Goal: Task Accomplishment & Management: Complete application form

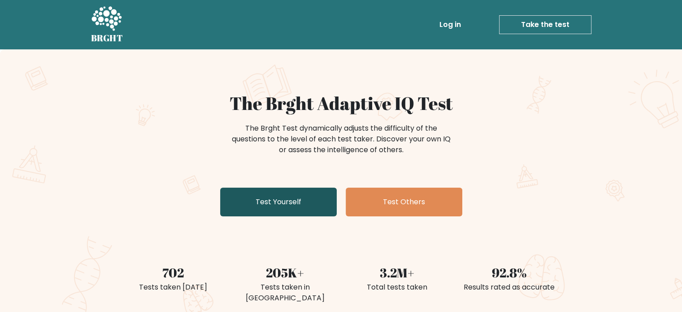
click at [288, 203] on link "Test Yourself" at bounding box center [278, 202] width 117 height 29
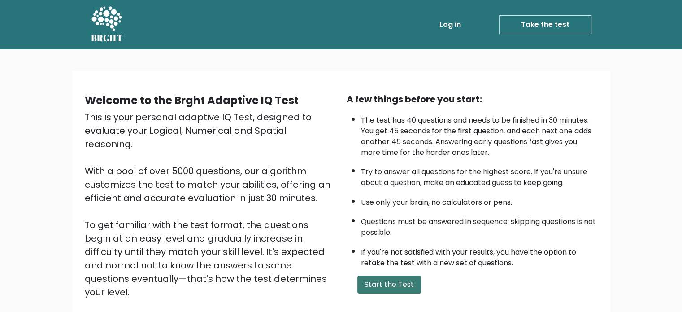
click at [382, 275] on button "Start the Test" at bounding box center [390, 284] width 64 height 18
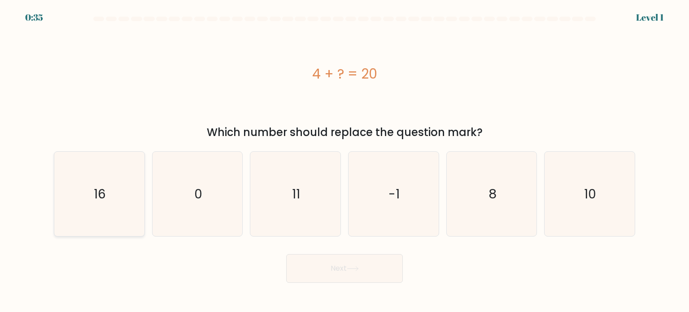
click at [135, 201] on icon "16" at bounding box center [99, 194] width 84 height 84
click at [345, 161] on input "a. 16" at bounding box center [345, 158] width 0 height 4
radio input "true"
click at [316, 260] on button "Next" at bounding box center [344, 268] width 117 height 29
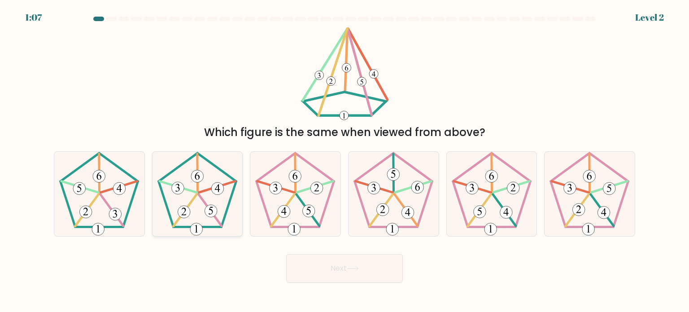
click at [205, 224] on icon at bounding box center [197, 194] width 84 height 84
click at [345, 161] on input "b." at bounding box center [345, 158] width 0 height 4
radio input "true"
click at [321, 255] on button "Next" at bounding box center [344, 268] width 117 height 29
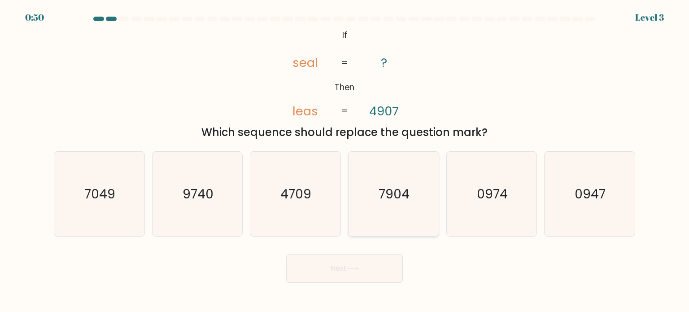
drag, startPoint x: 386, startPoint y: 185, endPoint x: 401, endPoint y: 196, distance: 18.9
click at [401, 196] on text "7904" at bounding box center [394, 193] width 31 height 18
click at [345, 161] on input "d. 7904" at bounding box center [345, 158] width 0 height 4
radio input "true"
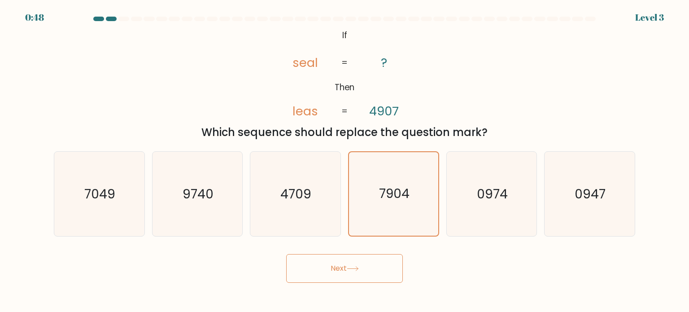
click at [389, 258] on button "Next" at bounding box center [344, 268] width 117 height 29
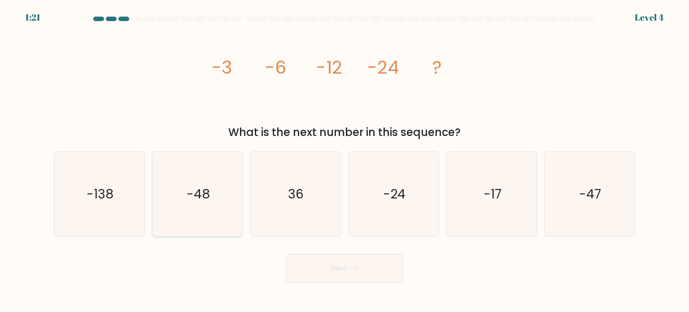
click at [170, 195] on icon "-48" at bounding box center [197, 194] width 84 height 84
click at [345, 161] on input "b. -48" at bounding box center [345, 158] width 0 height 4
radio input "true"
click at [321, 277] on button "Next" at bounding box center [344, 268] width 117 height 29
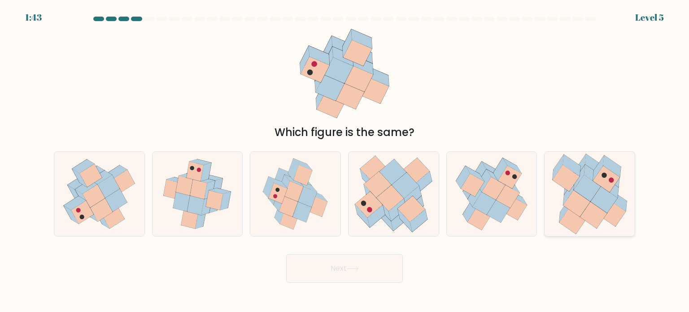
click at [578, 156] on icon at bounding box center [589, 194] width 87 height 84
click at [345, 156] on input "f." at bounding box center [345, 158] width 0 height 4
radio input "true"
click at [354, 268] on icon at bounding box center [353, 268] width 12 height 5
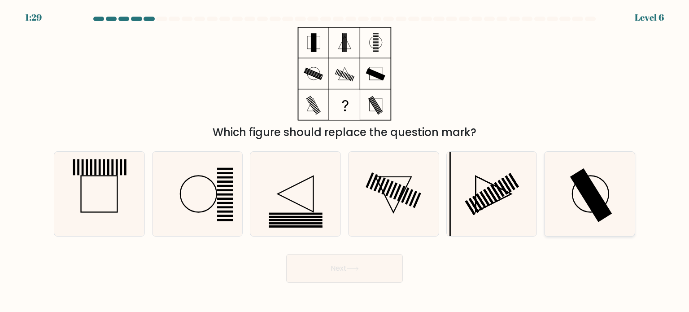
click at [566, 204] on icon at bounding box center [589, 194] width 84 height 84
click at [345, 161] on input "f." at bounding box center [345, 158] width 0 height 4
radio input "true"
click at [346, 271] on button "Next" at bounding box center [344, 268] width 117 height 29
click at [388, 275] on button "Next" at bounding box center [344, 268] width 117 height 29
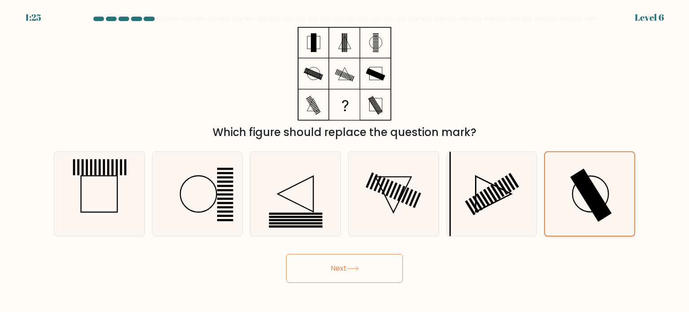
click at [616, 192] on icon at bounding box center [589, 193] width 83 height 83
click at [345, 161] on input "f." at bounding box center [345, 158] width 0 height 4
click at [350, 265] on button "Next" at bounding box center [344, 268] width 117 height 29
click at [361, 263] on button "Next" at bounding box center [344, 268] width 117 height 29
click at [576, 166] on icon at bounding box center [589, 193] width 83 height 83
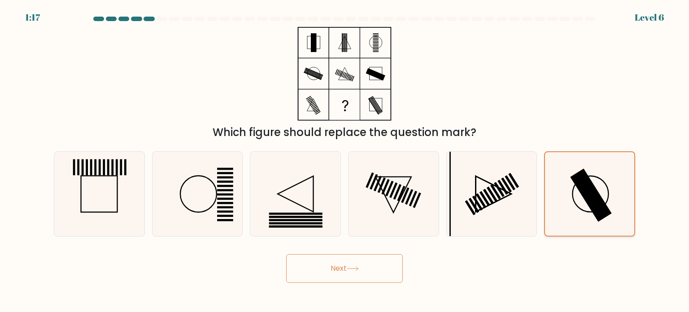
click at [345, 161] on input "f." at bounding box center [345, 158] width 0 height 4
click at [487, 209] on icon at bounding box center [492, 194] width 84 height 84
click at [345, 161] on input "e." at bounding box center [345, 158] width 0 height 4
radio input "true"
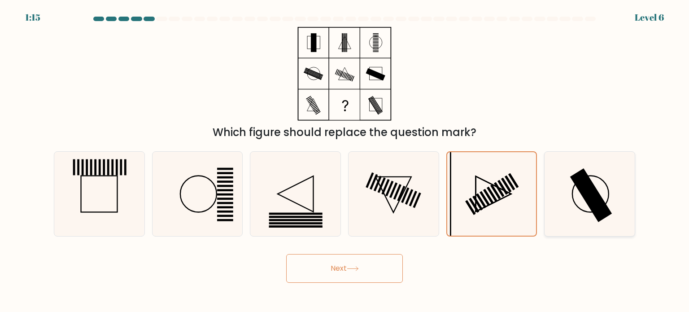
drag, startPoint x: 582, startPoint y: 198, endPoint x: 560, endPoint y: 208, distance: 23.9
click at [583, 198] on icon at bounding box center [589, 194] width 84 height 84
click at [345, 161] on input "f." at bounding box center [345, 158] width 0 height 4
radio input "true"
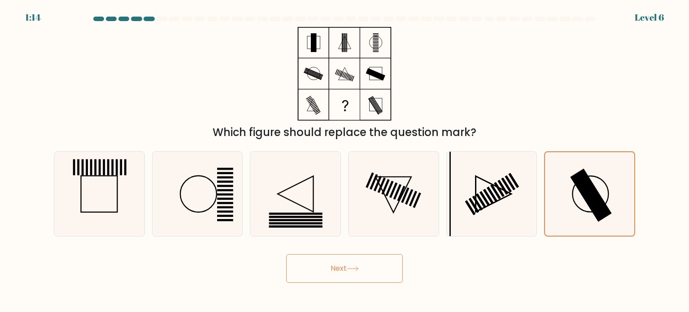
click at [345, 272] on button "Next" at bounding box center [344, 268] width 117 height 29
click at [385, 274] on button "Next" at bounding box center [344, 268] width 117 height 29
click at [484, 192] on icon at bounding box center [492, 194] width 84 height 84
click at [345, 161] on input "e." at bounding box center [345, 158] width 0 height 4
radio input "true"
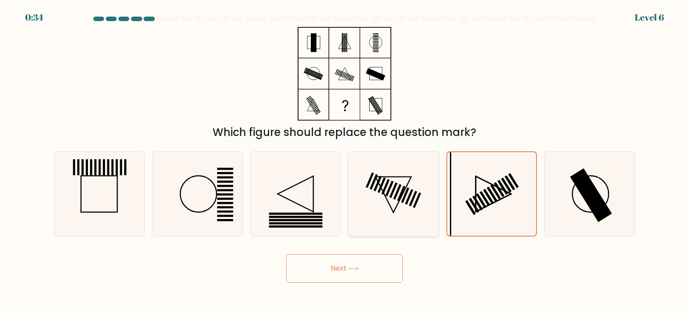
click at [415, 201] on icon at bounding box center [393, 194] width 84 height 84
click at [345, 161] on input "d." at bounding box center [345, 158] width 0 height 4
radio input "true"
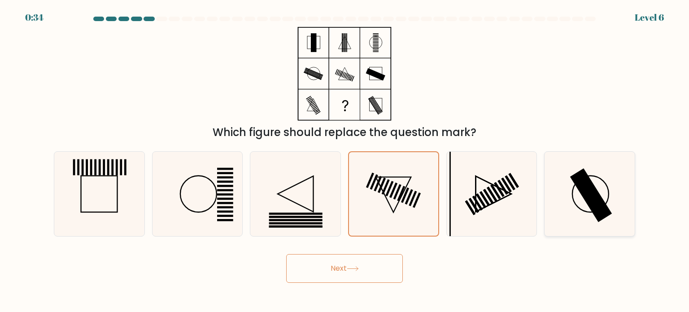
click at [560, 176] on icon at bounding box center [589, 194] width 84 height 84
click at [345, 161] on input "f." at bounding box center [345, 158] width 0 height 4
radio input "true"
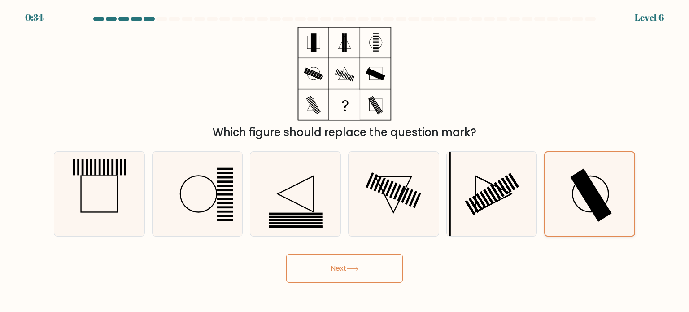
click at [560, 176] on icon at bounding box center [589, 193] width 83 height 83
click at [345, 161] on input "f." at bounding box center [345, 158] width 0 height 4
click at [560, 176] on icon at bounding box center [589, 193] width 83 height 83
click at [345, 161] on input "f." at bounding box center [345, 158] width 0 height 4
click at [563, 179] on icon at bounding box center [589, 193] width 83 height 83
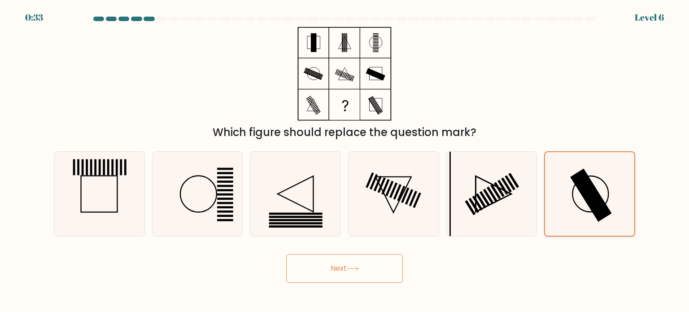
click at [345, 161] on input "f." at bounding box center [345, 158] width 0 height 4
click at [563, 180] on icon at bounding box center [589, 193] width 83 height 83
click at [345, 161] on input "f." at bounding box center [345, 158] width 0 height 4
click at [353, 265] on button "Next" at bounding box center [344, 268] width 117 height 29
click at [353, 266] on button "Next" at bounding box center [344, 268] width 117 height 29
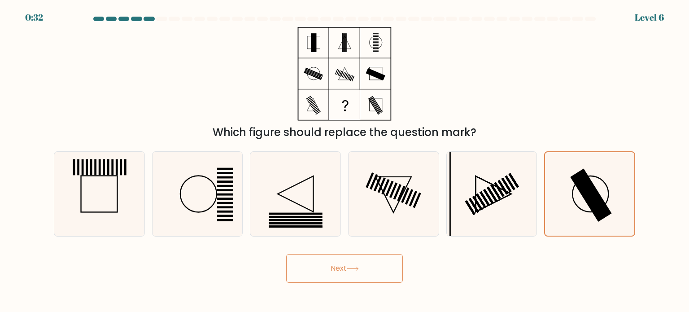
click at [353, 266] on icon at bounding box center [353, 268] width 12 height 5
click at [353, 267] on icon at bounding box center [353, 268] width 12 height 5
click at [351, 266] on icon at bounding box center [353, 268] width 12 height 5
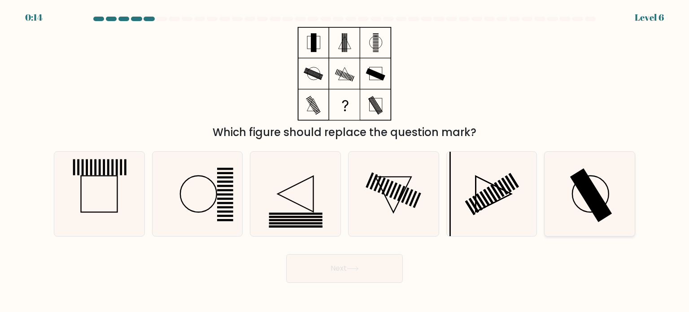
click at [593, 223] on icon at bounding box center [589, 194] width 84 height 84
click at [345, 161] on input "f." at bounding box center [345, 158] width 0 height 4
radio input "true"
click at [393, 274] on button "Next" at bounding box center [344, 268] width 117 height 29
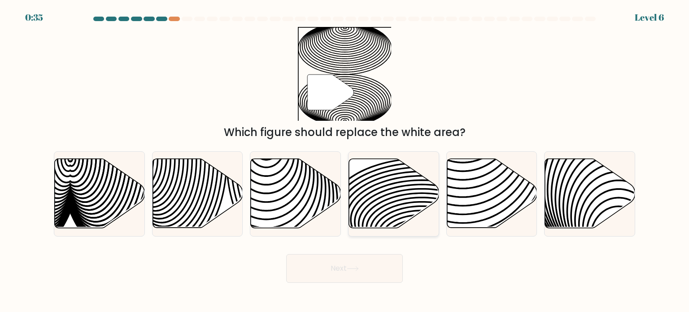
click at [383, 184] on icon at bounding box center [394, 193] width 90 height 69
click at [345, 161] on input "d." at bounding box center [345, 158] width 0 height 4
radio input "true"
click at [350, 267] on icon at bounding box center [353, 268] width 12 height 5
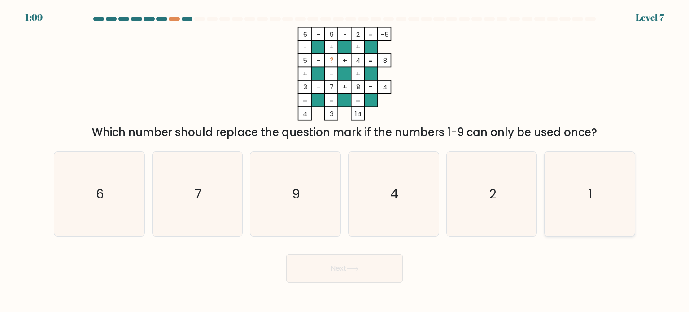
click at [581, 205] on icon "1" at bounding box center [589, 194] width 84 height 84
click at [345, 161] on input "f. 1" at bounding box center [345, 158] width 0 height 4
radio input "true"
click at [369, 265] on button "Next" at bounding box center [344, 268] width 117 height 29
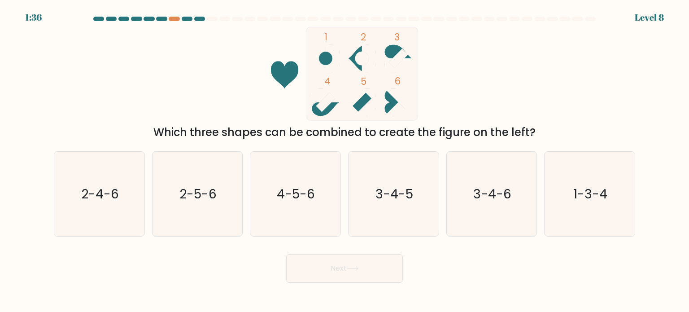
drag, startPoint x: 412, startPoint y: 195, endPoint x: 374, endPoint y: 247, distance: 64.2
click at [412, 197] on text "3-4-5" at bounding box center [395, 193] width 38 height 18
click at [345, 161] on input "d. 3-4-5" at bounding box center [345, 158] width 0 height 4
radio input "true"
click at [359, 258] on button "Next" at bounding box center [344, 268] width 117 height 29
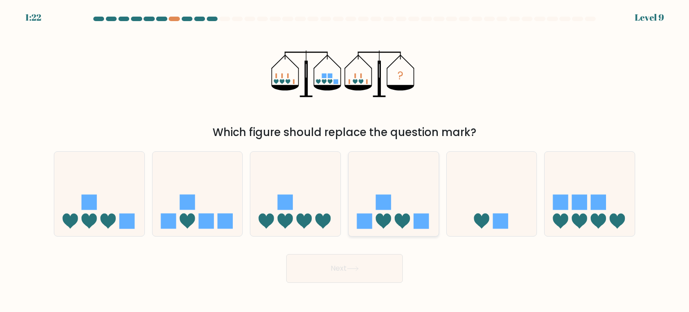
click at [431, 176] on icon at bounding box center [394, 194] width 90 height 74
click at [345, 161] on input "d." at bounding box center [345, 158] width 0 height 4
radio input "true"
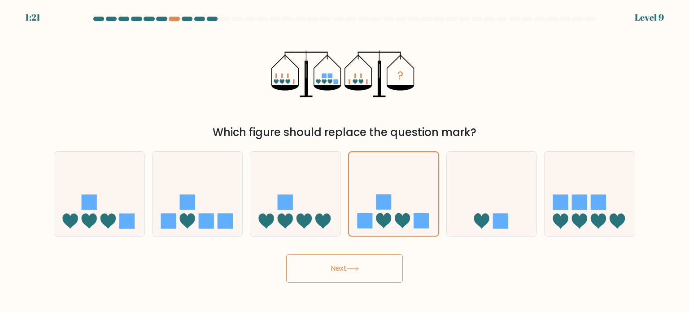
click at [382, 267] on button "Next" at bounding box center [344, 268] width 117 height 29
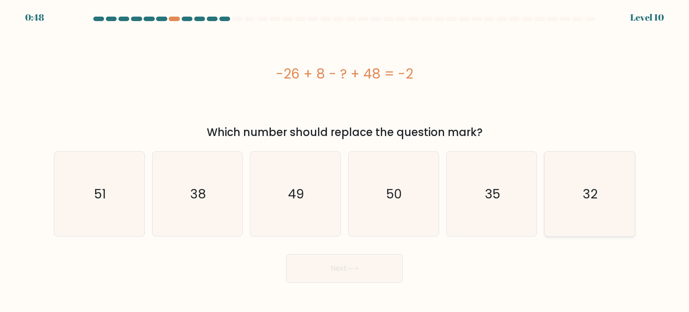
click at [566, 183] on icon "32" at bounding box center [589, 194] width 84 height 84
click at [345, 161] on input "f. 32" at bounding box center [345, 158] width 0 height 4
radio input "true"
click at [371, 266] on button "Next" at bounding box center [344, 268] width 117 height 29
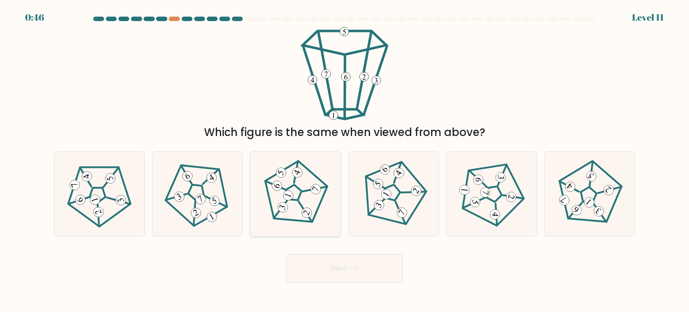
click at [305, 198] on icon at bounding box center [296, 194] width 68 height 68
click at [345, 161] on input "c." at bounding box center [345, 158] width 0 height 4
radio input "true"
click at [356, 274] on button "Next" at bounding box center [344, 268] width 117 height 29
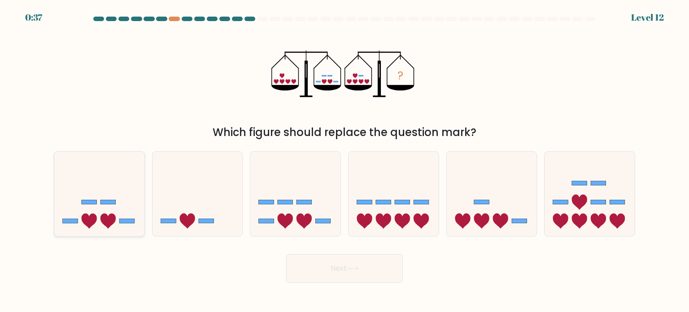
click at [88, 216] on icon at bounding box center [89, 220] width 15 height 15
click at [345, 161] on input "a." at bounding box center [345, 158] width 0 height 4
radio input "true"
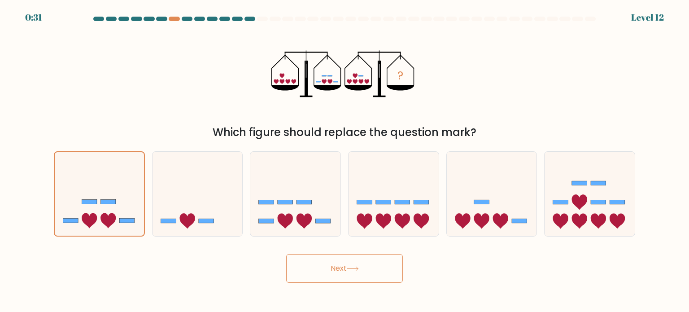
click at [293, 271] on button "Next" at bounding box center [344, 268] width 117 height 29
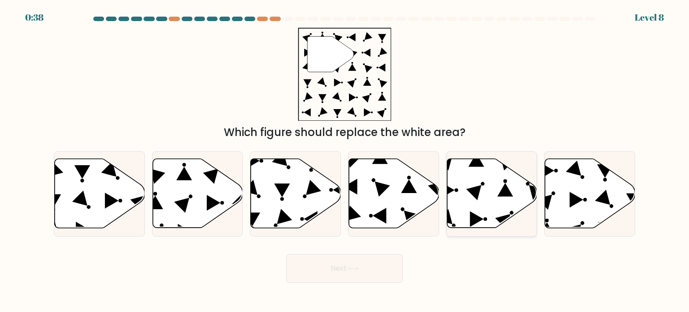
click at [490, 170] on icon at bounding box center [492, 193] width 90 height 69
click at [345, 161] on input "e." at bounding box center [345, 158] width 0 height 4
radio input "true"
click at [373, 262] on button "Next" at bounding box center [344, 268] width 117 height 29
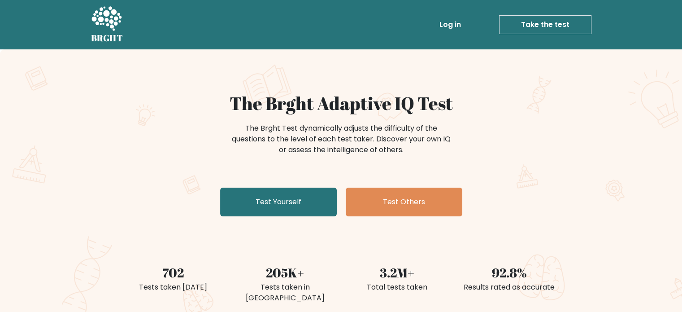
click at [504, 25] on link "Take the test" at bounding box center [545, 24] width 92 height 19
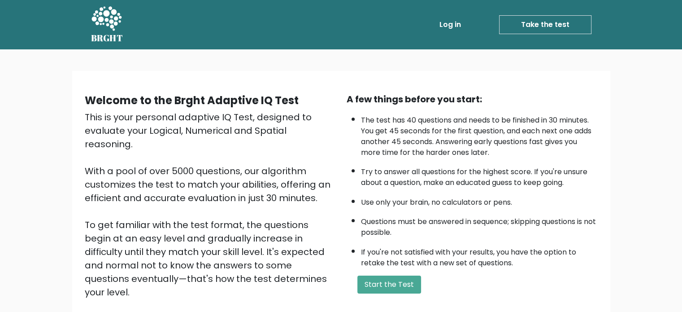
click at [92, 16] on icon at bounding box center [106, 19] width 31 height 27
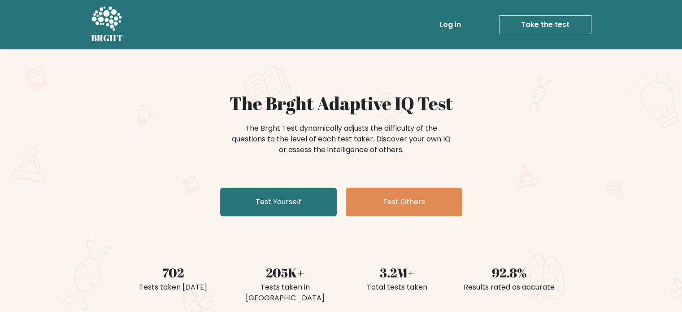
click at [353, 133] on div "The Brght Test dynamically adjusts the difficulty of the questions to the level…" at bounding box center [341, 139] width 224 height 32
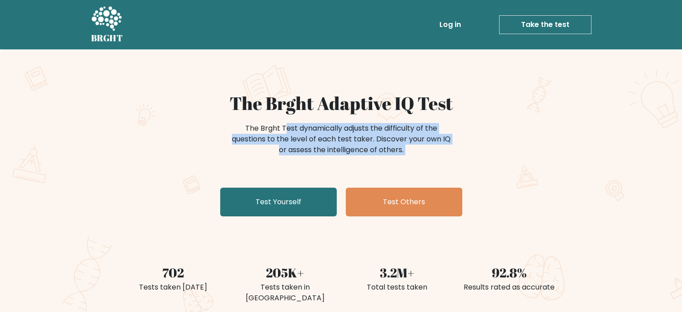
click at [353, 133] on div "The Brght Test dynamically adjusts the difficulty of the questions to the level…" at bounding box center [341, 139] width 224 height 32
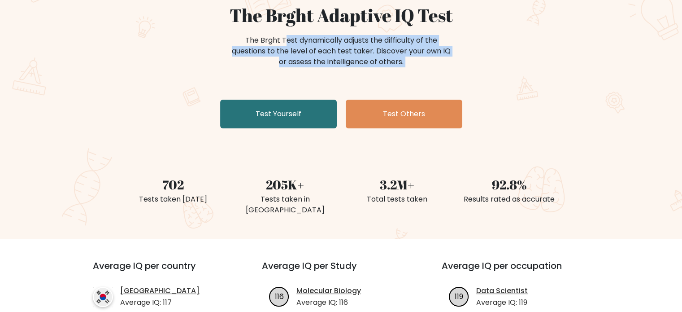
scroll to position [90, 0]
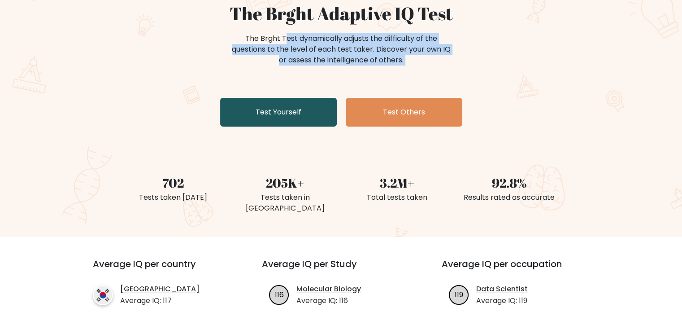
click at [293, 121] on link "Test Yourself" at bounding box center [278, 112] width 117 height 29
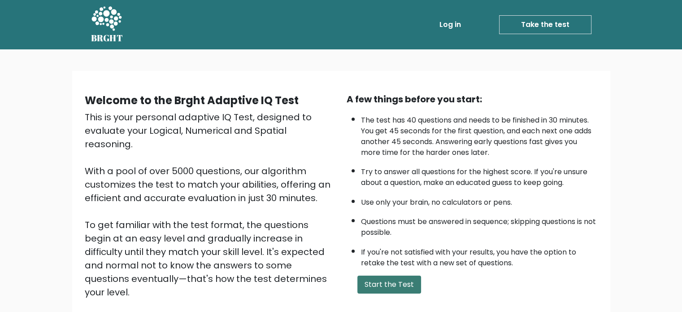
click at [402, 283] on button "Start the Test" at bounding box center [390, 284] width 64 height 18
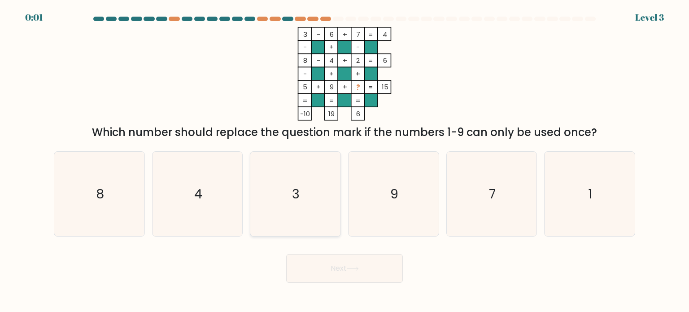
click at [305, 212] on icon "3" at bounding box center [295, 194] width 84 height 84
click at [345, 161] on input "c. 3" at bounding box center [345, 158] width 0 height 4
radio input "true"
click at [329, 267] on div "Next" at bounding box center [344, 264] width 592 height 35
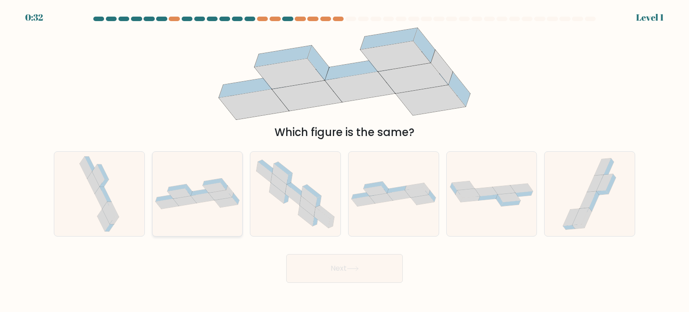
click at [209, 179] on icon at bounding box center [198, 193] width 90 height 31
click at [345, 161] on input "b." at bounding box center [345, 158] width 0 height 4
radio input "true"
click at [324, 256] on button "Next" at bounding box center [344, 268] width 117 height 29
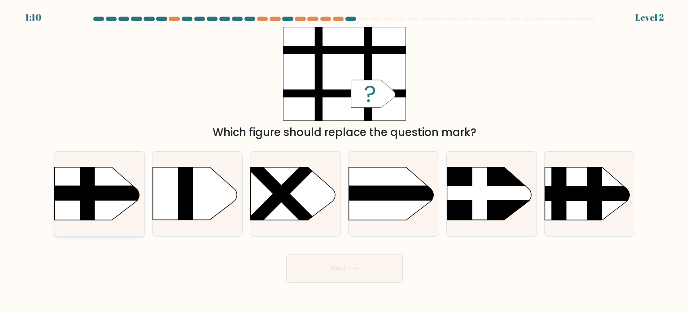
click at [86, 190] on rect at bounding box center [87, 155] width 15 height 179
click at [345, 161] on input "a." at bounding box center [345, 158] width 0 height 4
radio input "true"
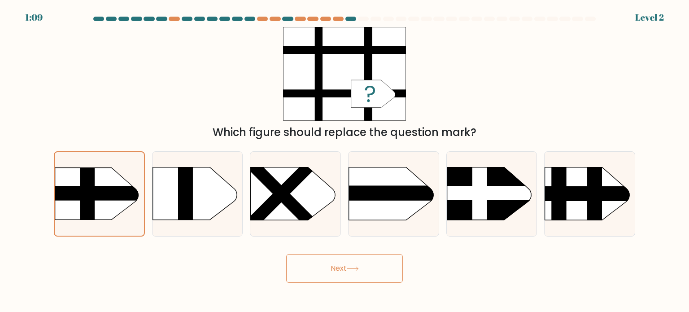
click at [312, 271] on button "Next" at bounding box center [344, 268] width 117 height 29
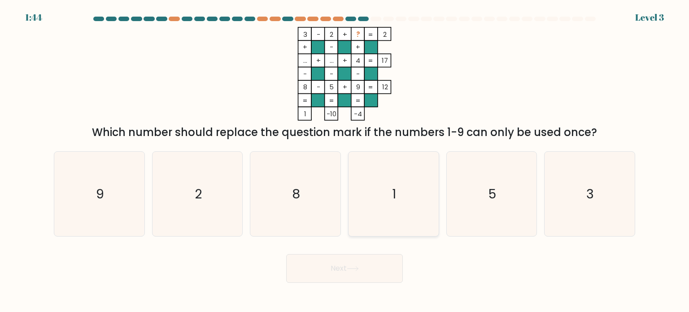
click at [395, 181] on icon "1" at bounding box center [393, 194] width 84 height 84
click at [345, 161] on input "d. 1" at bounding box center [345, 158] width 0 height 4
radio input "true"
click at [389, 258] on button "Next" at bounding box center [344, 268] width 117 height 29
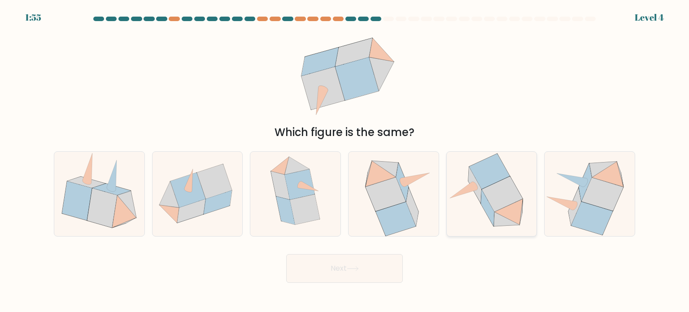
click at [477, 198] on icon at bounding box center [491, 194] width 88 height 84
click at [345, 161] on input "e." at bounding box center [345, 158] width 0 height 4
radio input "true"
click at [369, 255] on button "Next" at bounding box center [344, 268] width 117 height 29
click at [364, 258] on button "Next" at bounding box center [344, 268] width 117 height 29
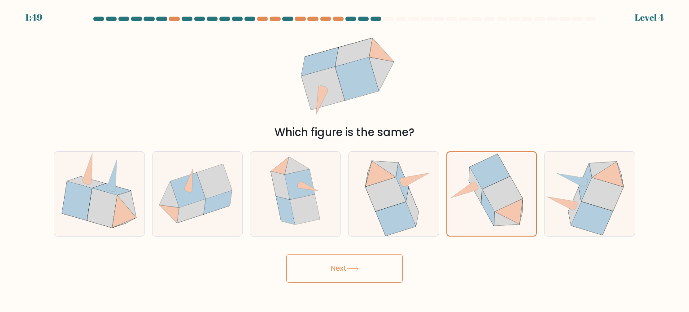
click at [377, 268] on button "Next" at bounding box center [344, 268] width 117 height 29
click at [361, 261] on button "Next" at bounding box center [344, 268] width 117 height 29
click at [363, 258] on button "Next" at bounding box center [344, 268] width 117 height 29
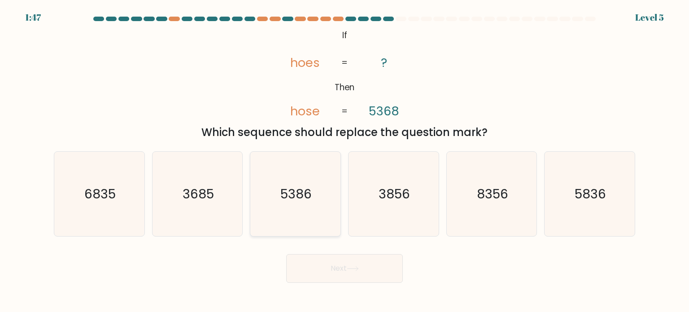
click at [311, 201] on text "5386" at bounding box center [296, 193] width 31 height 18
click at [345, 161] on input "c. 5386" at bounding box center [345, 158] width 0 height 4
radio input "true"
click at [346, 276] on button "Next" at bounding box center [344, 268] width 117 height 29
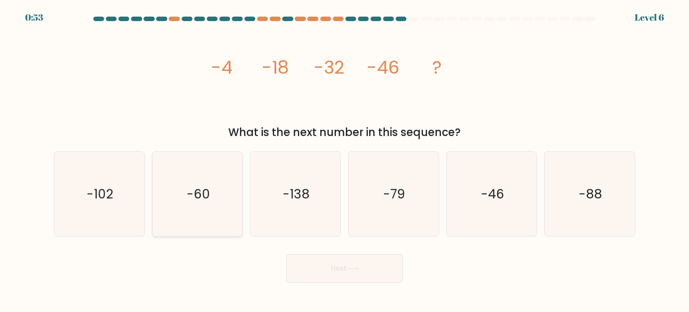
click at [212, 166] on icon "-60" at bounding box center [197, 194] width 84 height 84
click at [345, 161] on input "b. -60" at bounding box center [345, 158] width 0 height 4
radio input "true"
click at [345, 261] on button "Next" at bounding box center [344, 268] width 117 height 29
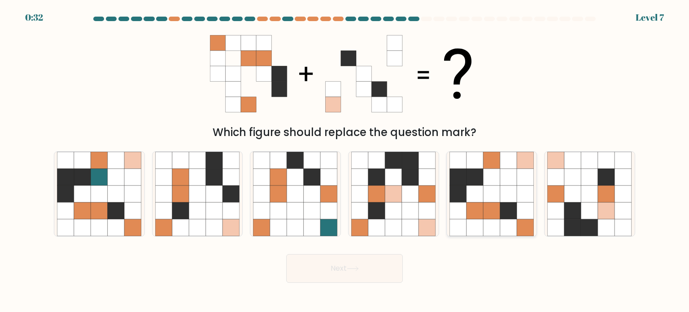
click at [497, 164] on icon at bounding box center [491, 160] width 17 height 17
click at [345, 161] on input "e." at bounding box center [345, 158] width 0 height 4
radio input "true"
click at [384, 274] on button "Next" at bounding box center [344, 268] width 117 height 29
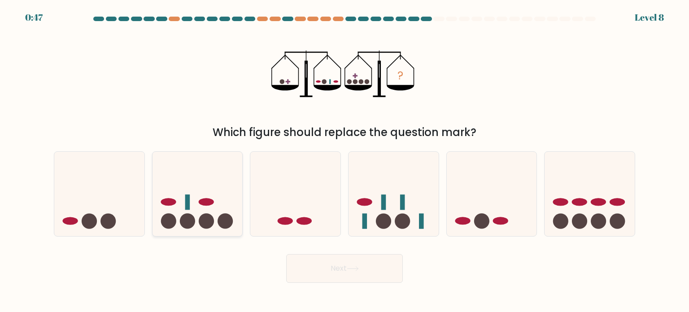
click at [231, 206] on icon at bounding box center [198, 194] width 90 height 74
click at [345, 161] on input "b." at bounding box center [345, 158] width 0 height 4
radio input "true"
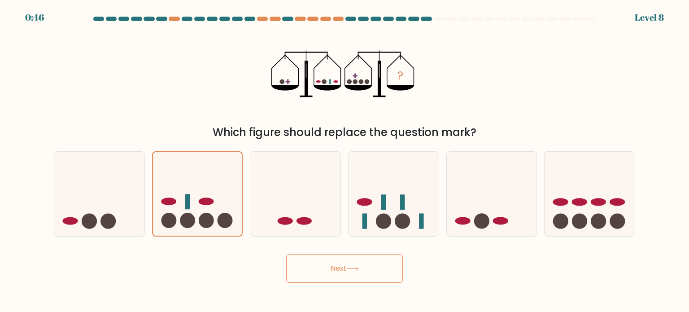
click at [332, 270] on button "Next" at bounding box center [344, 268] width 117 height 29
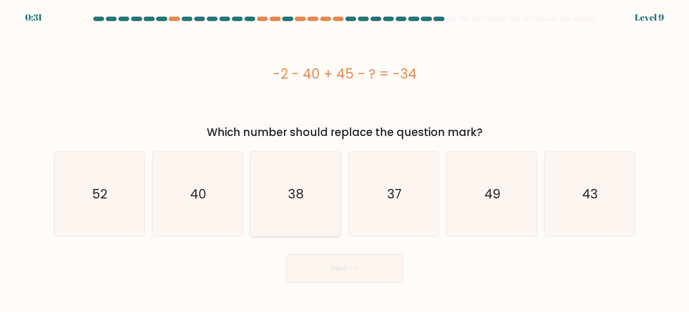
click at [285, 218] on icon "38" at bounding box center [295, 194] width 84 height 84
click at [345, 161] on input "c. 38" at bounding box center [345, 158] width 0 height 4
radio input "true"
click at [325, 275] on button "Next" at bounding box center [344, 268] width 117 height 29
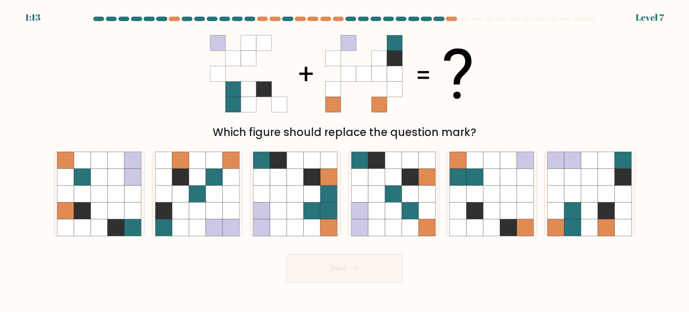
click at [443, 180] on div "e." at bounding box center [492, 193] width 98 height 85
click at [450, 186] on icon at bounding box center [458, 193] width 17 height 17
click at [345, 161] on input "e." at bounding box center [345, 158] width 0 height 4
radio input "true"
click at [405, 257] on div "Next" at bounding box center [344, 264] width 592 height 35
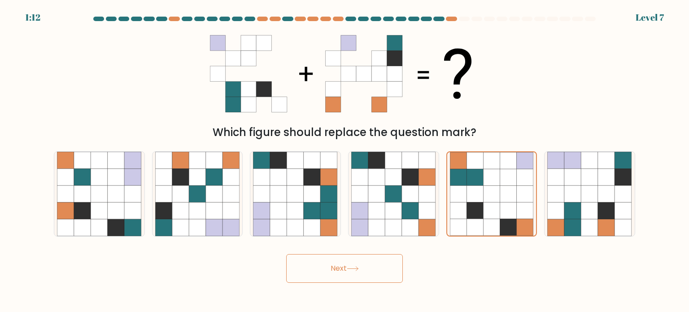
click at [393, 260] on button "Next" at bounding box center [344, 268] width 117 height 29
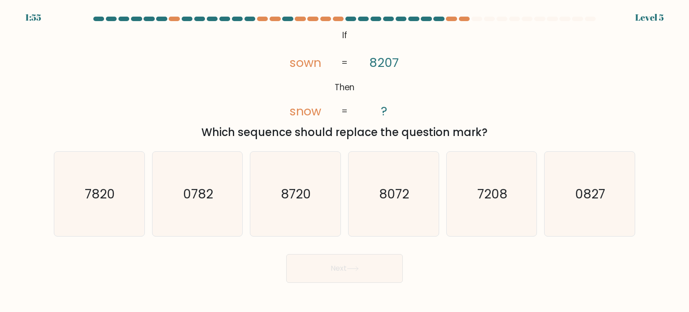
drag, startPoint x: 194, startPoint y: 136, endPoint x: 515, endPoint y: 131, distance: 320.8
click at [515, 131] on div "Which sequence should replace the question mark?" at bounding box center [344, 132] width 571 height 16
